Goal: Task Accomplishment & Management: Manage account settings

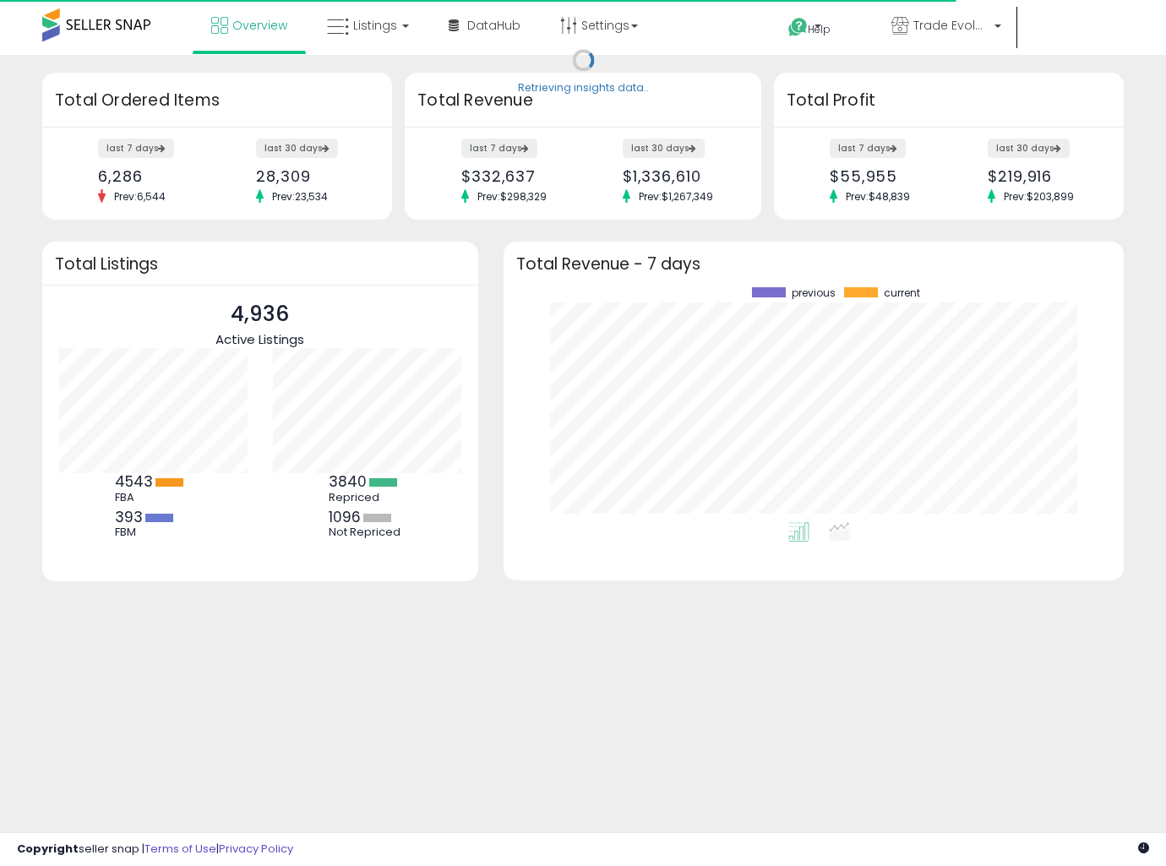
scroll to position [234, 586]
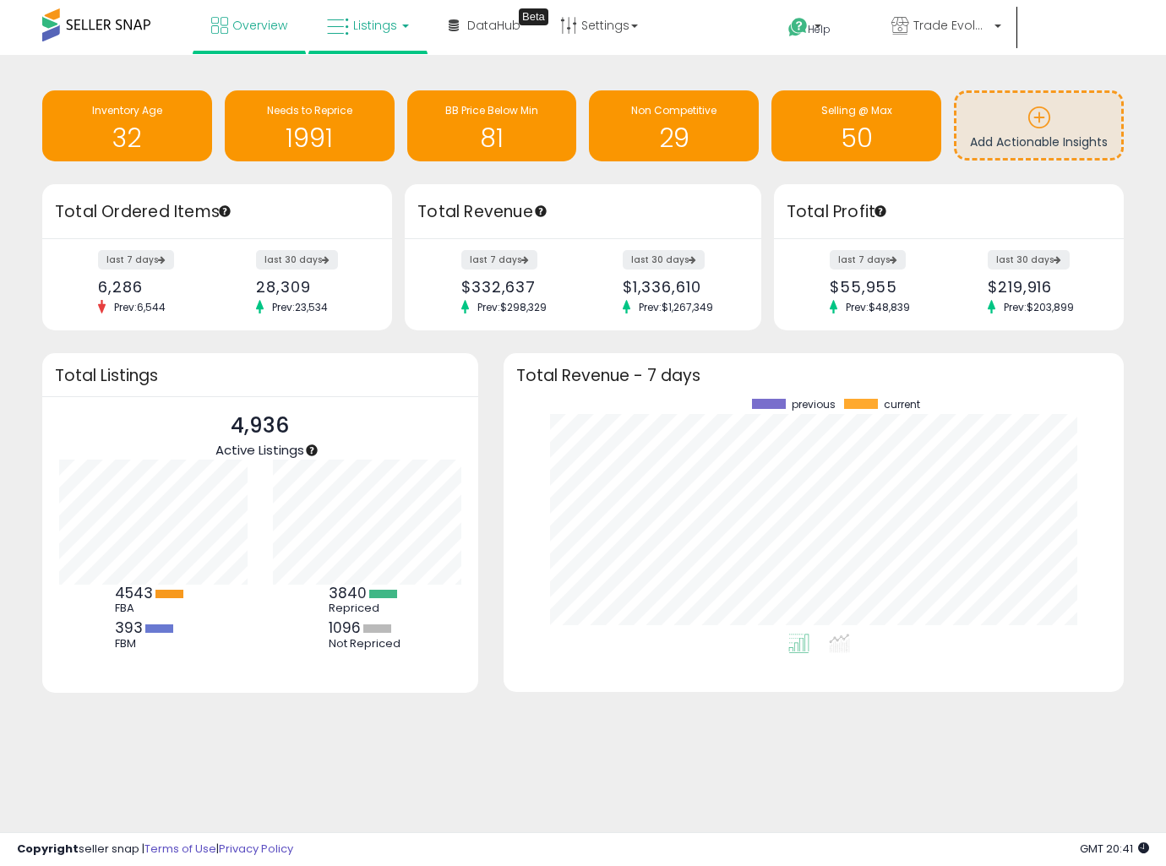
click at [336, 36] on icon at bounding box center [338, 27] width 22 height 22
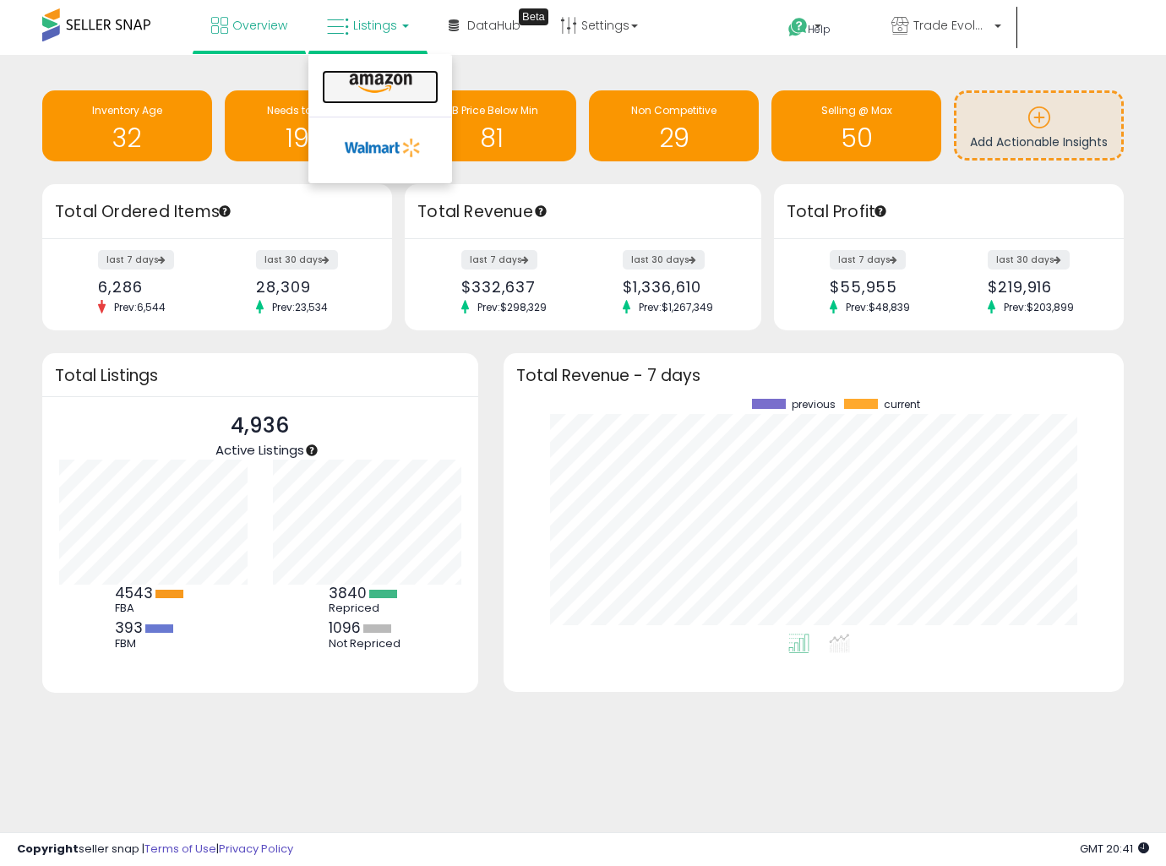
click at [344, 91] on icon at bounding box center [380, 84] width 73 height 22
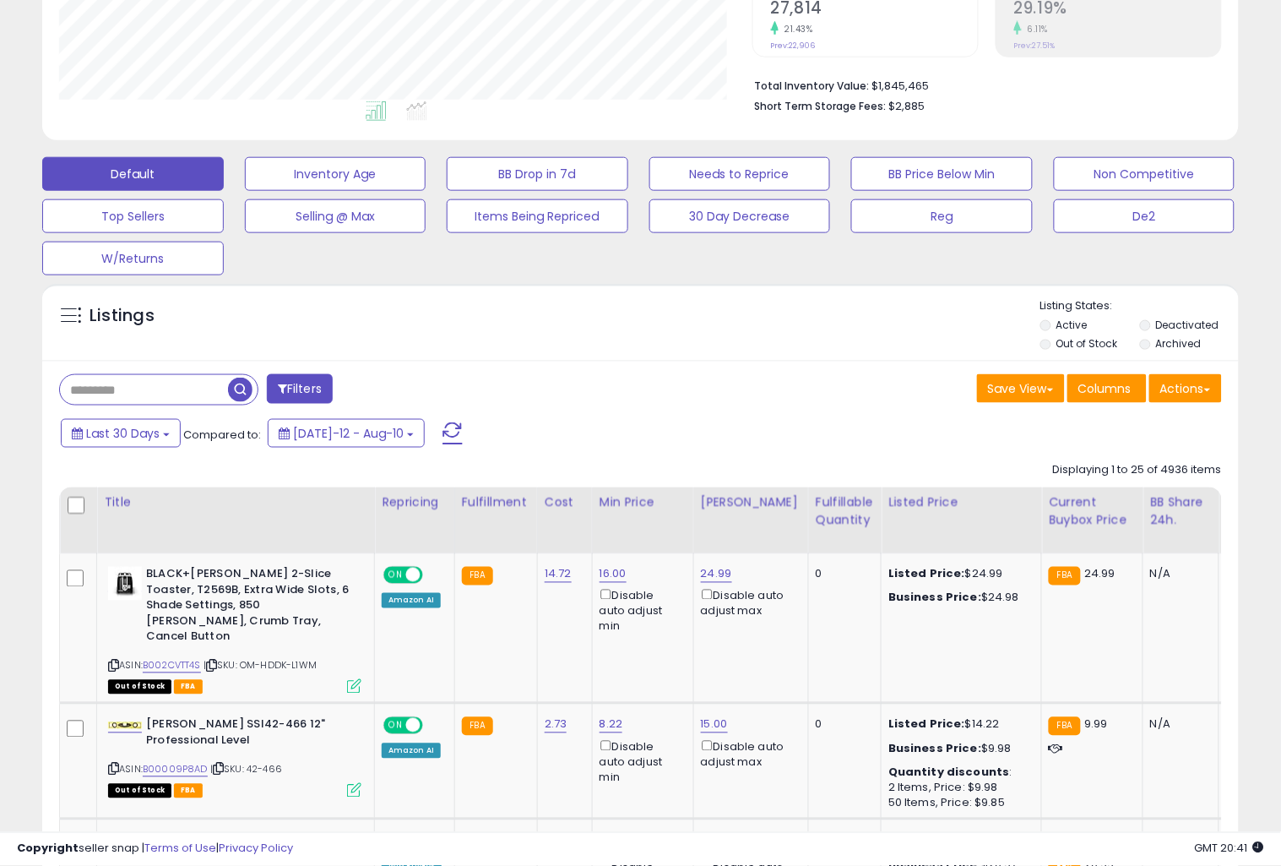
scroll to position [406, 0]
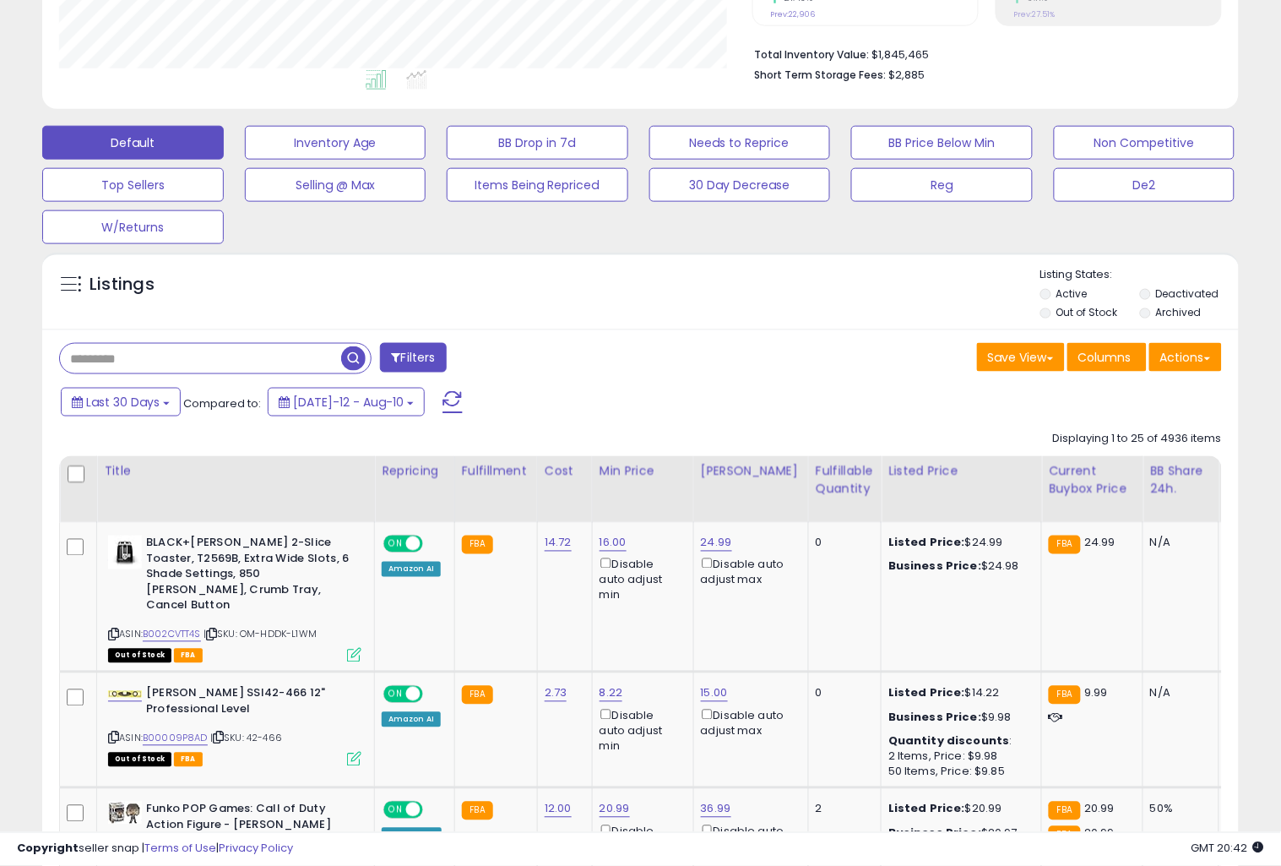
click at [159, 365] on input "text" at bounding box center [200, 359] width 281 height 30
type input "****"
